Goal: Feedback & Contribution: Leave review/rating

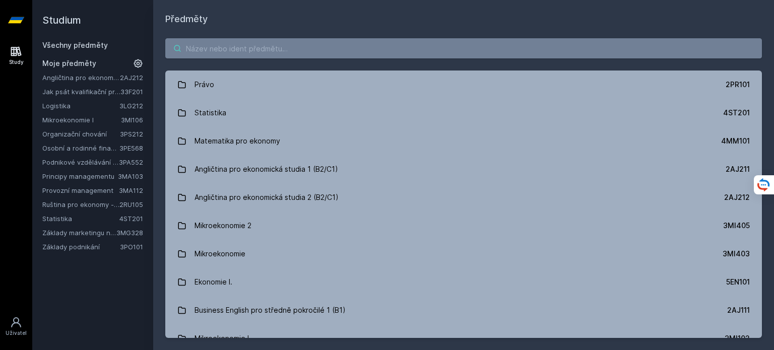
click at [459, 44] on input "search" at bounding box center [463, 48] width 597 height 20
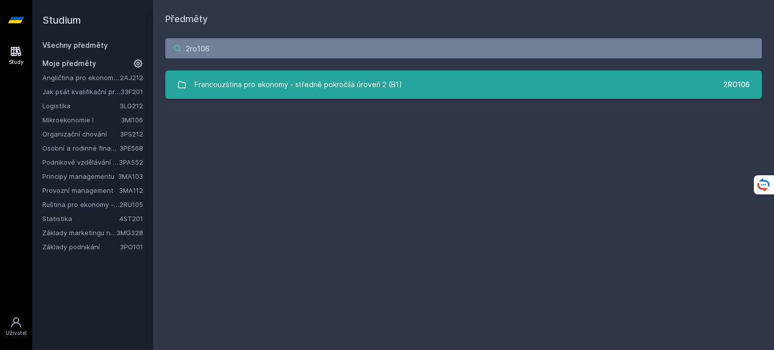
type input "2ro106"
click at [349, 84] on div "Francouzština pro ekonomy - středně pokročilá úroveň 2 (B1)" at bounding box center [299, 85] width 208 height 20
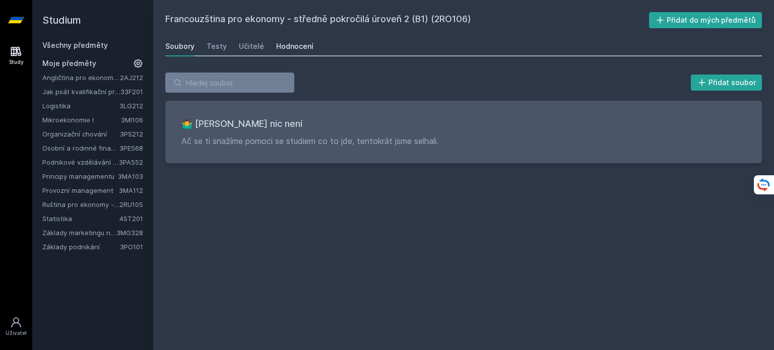
click at [292, 48] on div "Hodnocení" at bounding box center [294, 46] width 37 height 10
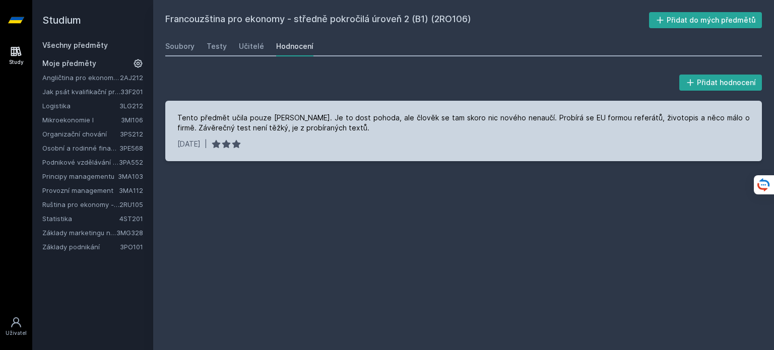
drag, startPoint x: 379, startPoint y: 125, endPoint x: 466, endPoint y: 127, distance: 87.2
click at [466, 127] on div "Tento předmět učila pouze [PERSON_NAME]. Je to dost pohoda, ale člověk se tam s…" at bounding box center [463, 123] width 573 height 20
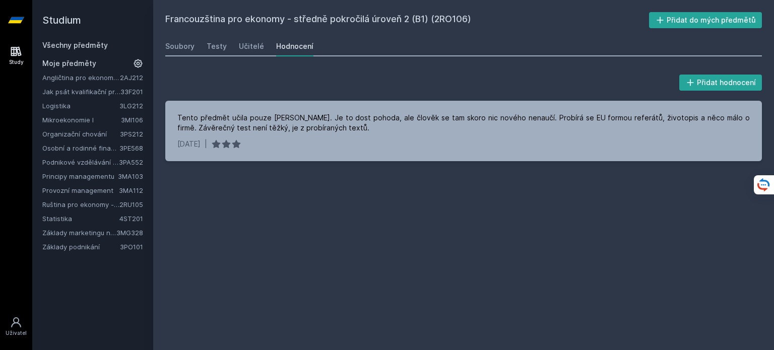
click at [106, 89] on link "Jak psát kvalifikační práci" at bounding box center [81, 92] width 78 height 10
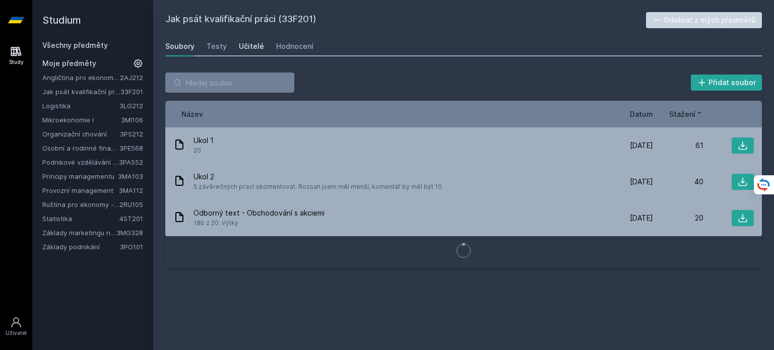
click at [252, 45] on div "Učitelé" at bounding box center [251, 46] width 25 height 10
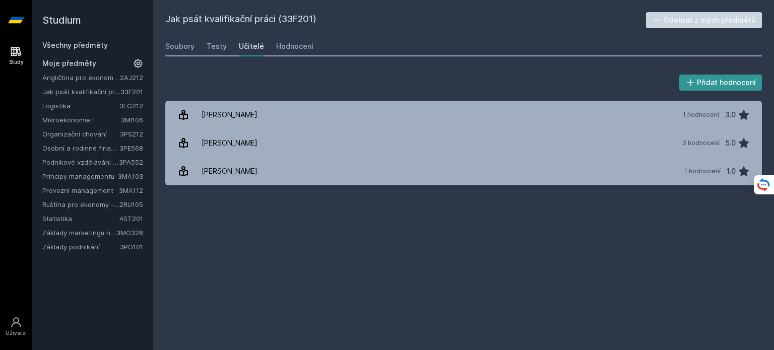
click at [707, 85] on button "Přidat hodnocení" at bounding box center [720, 83] width 83 height 16
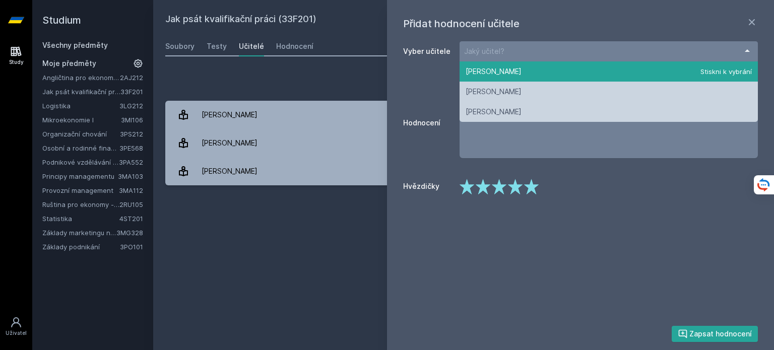
click at [510, 51] on div at bounding box center [609, 51] width 298 height 20
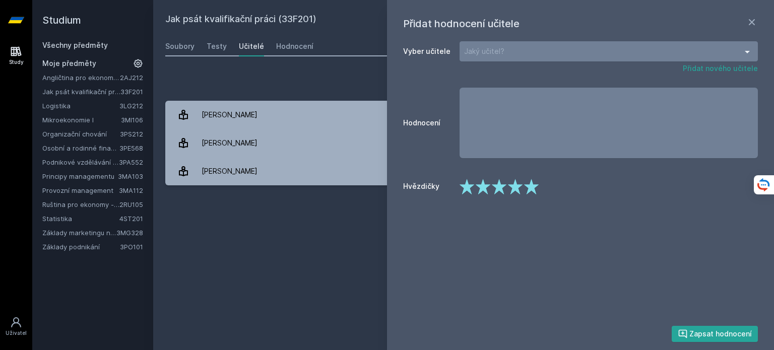
click at [544, 39] on div "Přidat hodnocení učitele Vyber učitele Jaký učitel? [PERSON_NAME] [PERSON_NAME]…" at bounding box center [580, 175] width 387 height 350
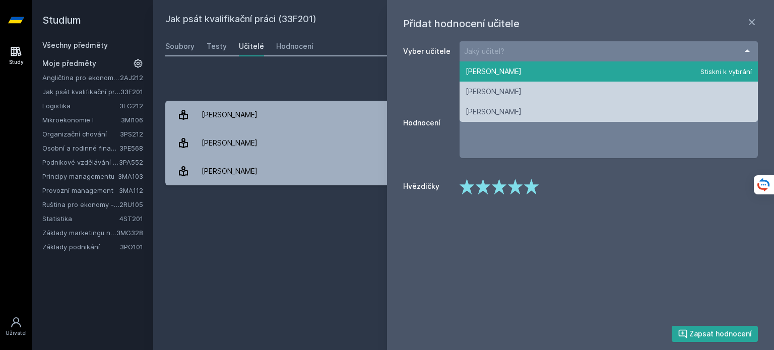
click at [538, 51] on div at bounding box center [609, 51] width 298 height 20
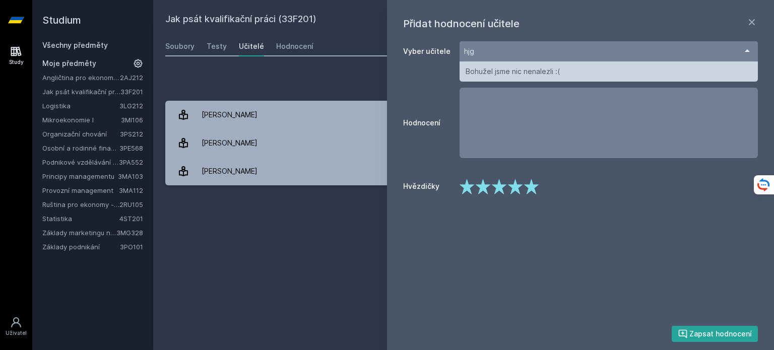
type input "hjgk"
click at [551, 70] on span "Bohužel jsme nic nenalezli :(" at bounding box center [609, 71] width 298 height 20
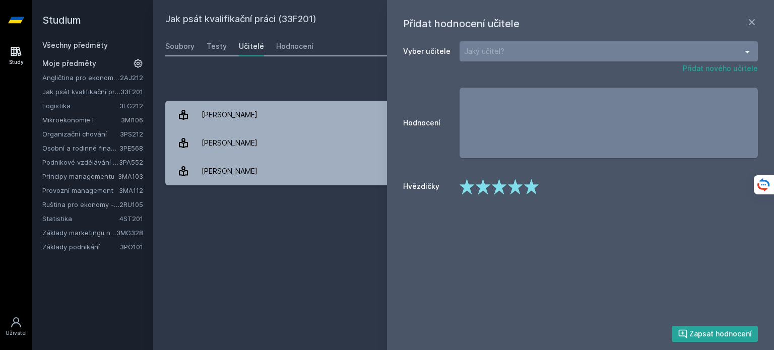
click at [535, 123] on textarea "Hodnocení" at bounding box center [609, 123] width 298 height 71
type textarea "b"
click at [750, 22] on icon at bounding box center [752, 22] width 12 height 12
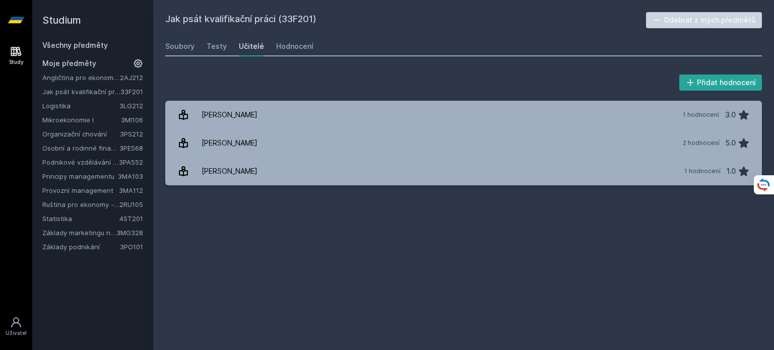
click at [57, 44] on link "Všechny předměty" at bounding box center [75, 45] width 66 height 9
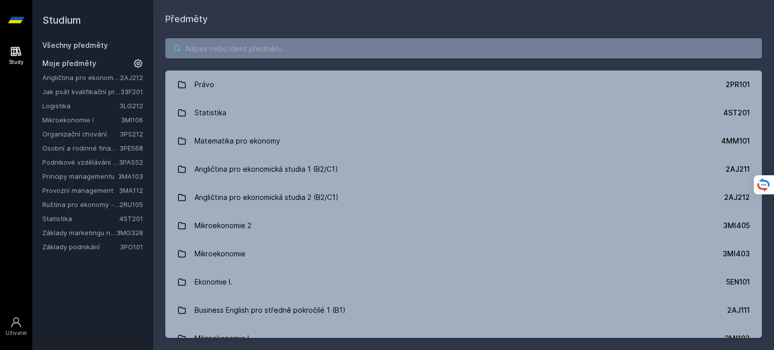
click at [253, 45] on input "search" at bounding box center [463, 48] width 597 height 20
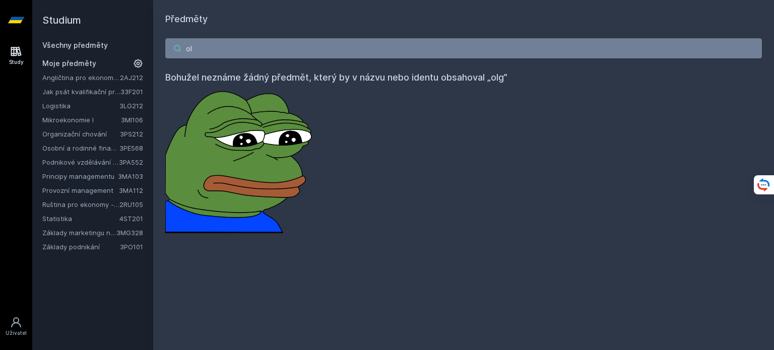
type input "o"
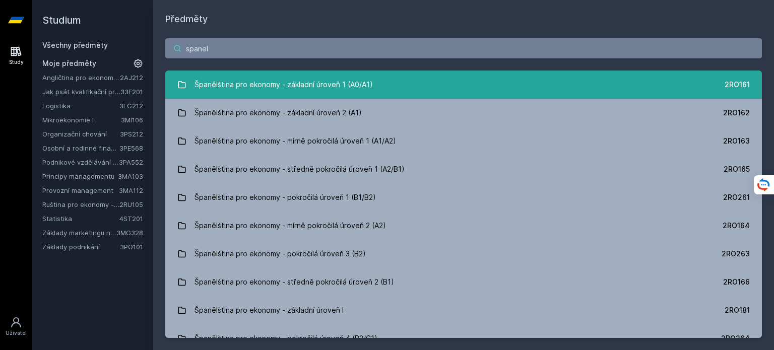
type input "spanel"
click at [343, 79] on div "Španělština pro ekonomy - základní úroveň 1 (A0/A1)" at bounding box center [284, 85] width 178 height 20
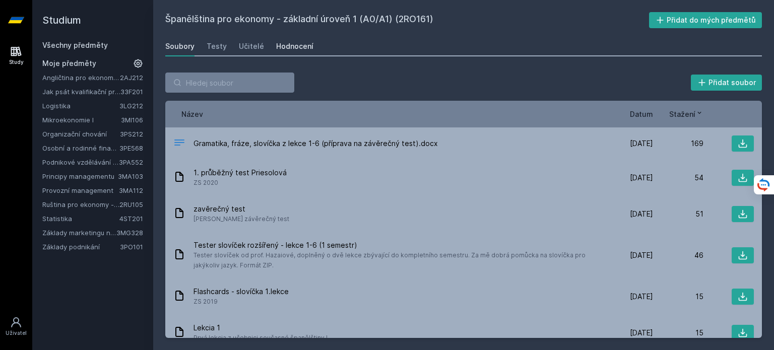
click at [287, 44] on div "Hodnocení" at bounding box center [294, 46] width 37 height 10
